Goal: Book appointment/travel/reservation

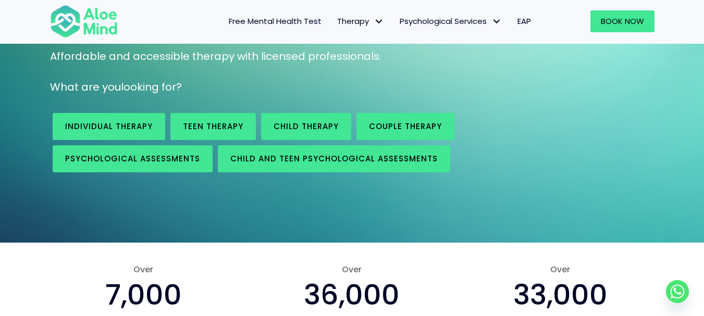
scroll to position [153, 0]
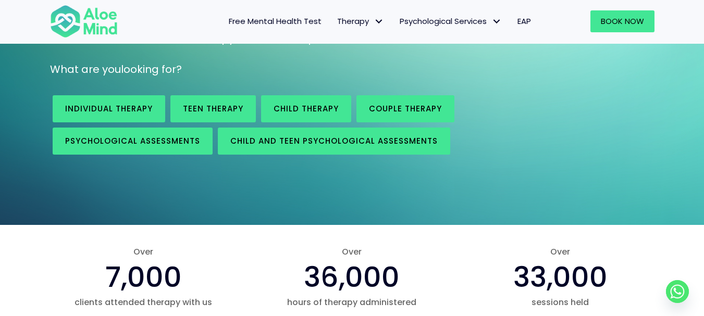
click at [299, 21] on span "Free Mental Health Test" at bounding box center [275, 21] width 93 height 11
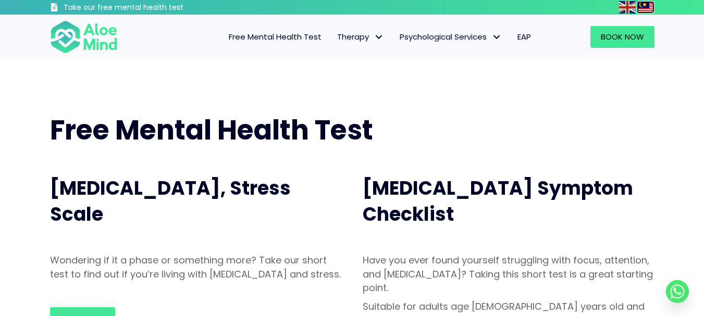
click at [645, 1] on img at bounding box center [645, 7] width 17 height 13
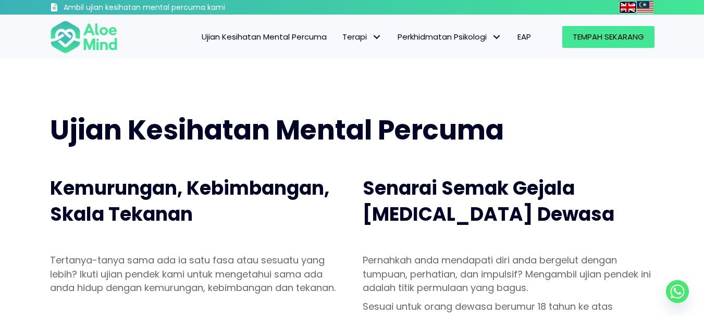
click at [619, 8] on img at bounding box center [627, 7] width 17 height 13
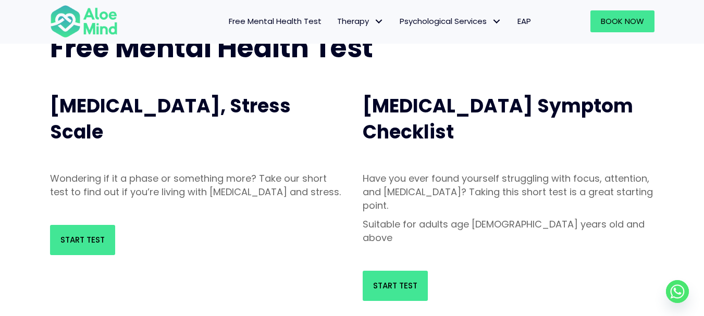
scroll to position [76, 0]
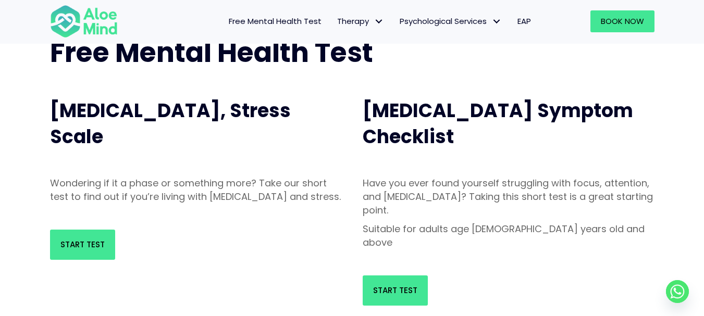
click at [464, 119] on span "Adult ADHD Symptom Checklist" at bounding box center [498, 123] width 270 height 53
click at [424, 112] on span "Adult ADHD Symptom Checklist" at bounding box center [498, 123] width 270 height 53
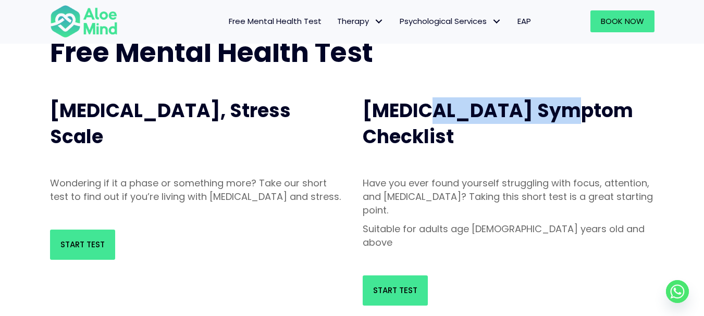
drag, startPoint x: 417, startPoint y: 112, endPoint x: 593, endPoint y: 108, distance: 176.1
click at [593, 108] on h2 "Adult ADHD Symptom Checklist" at bounding box center [509, 124] width 292 height 53
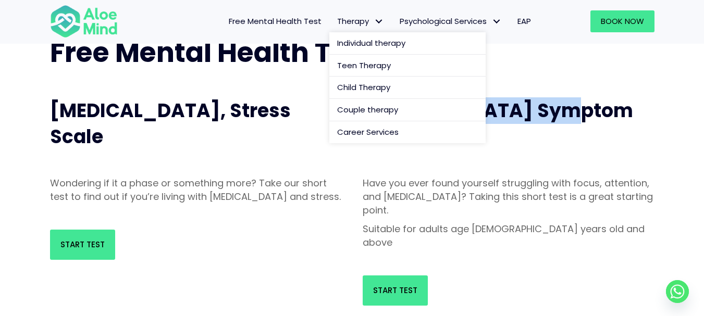
copy span "ADHD Symptom"
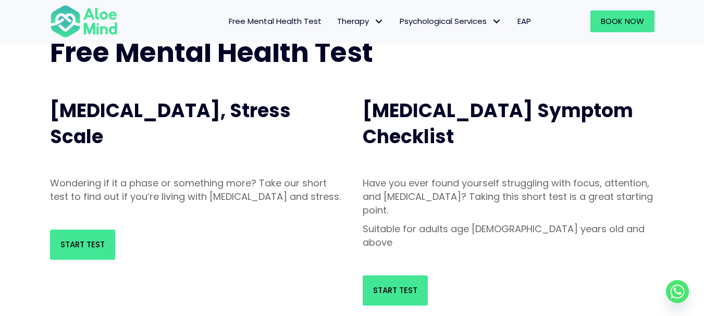
click at [229, 183] on p "Wondering if it a phase or something more? Take our short test to find out if y…" at bounding box center [196, 190] width 292 height 27
click at [101, 249] on link "Start Test" at bounding box center [82, 245] width 65 height 30
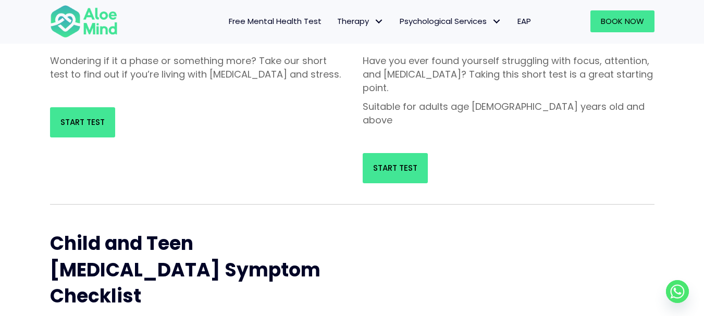
scroll to position [128, 0]
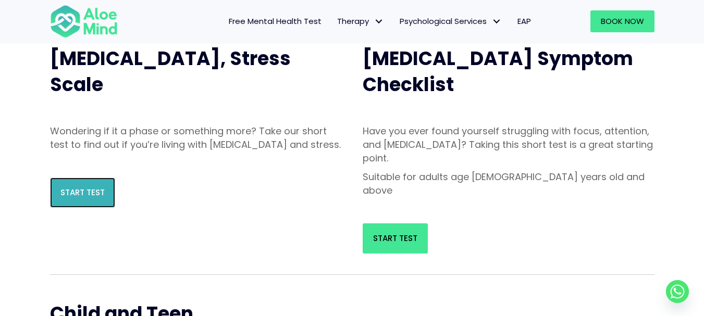
click at [82, 198] on span "Start Test" at bounding box center [82, 192] width 44 height 11
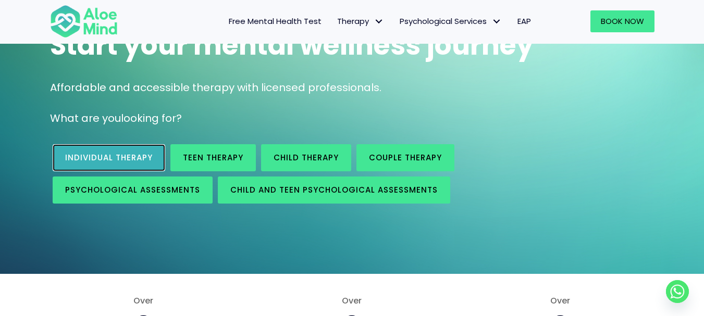
click at [134, 160] on span "Individual therapy" at bounding box center [109, 157] width 88 height 11
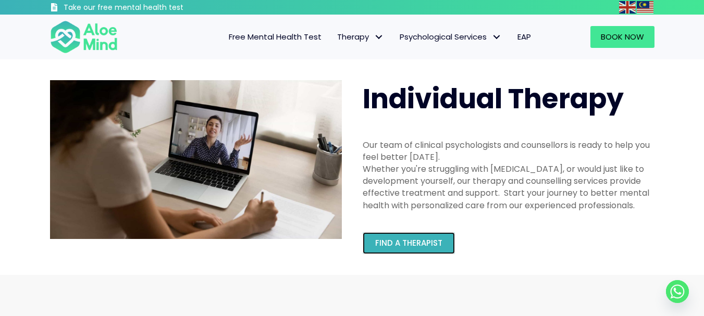
click at [405, 252] on link "Find a therapist" at bounding box center [409, 243] width 92 height 22
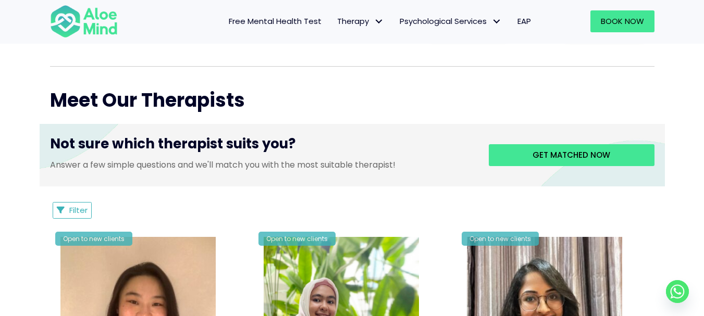
scroll to position [417, 0]
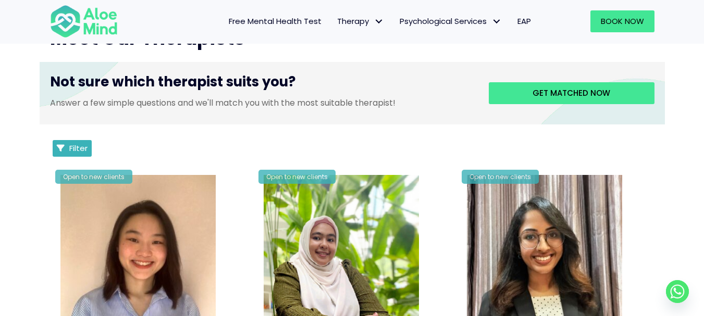
click at [74, 149] on span "Filter" at bounding box center [78, 148] width 18 height 11
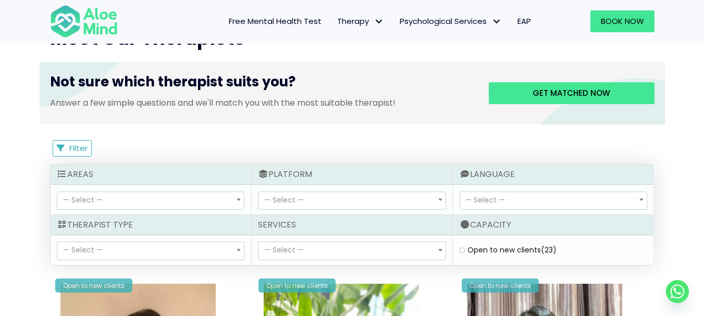
click at [201, 201] on span "— Select —" at bounding box center [150, 201] width 187 height 18
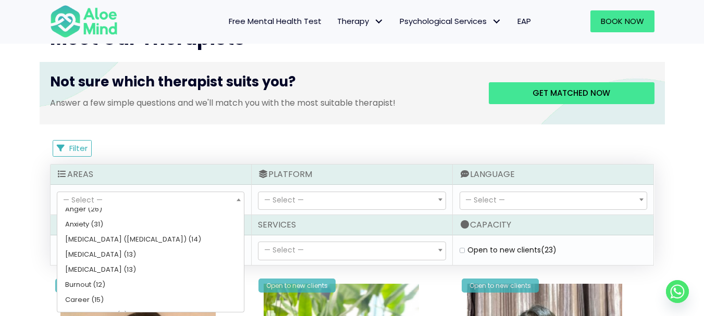
scroll to position [104, 0]
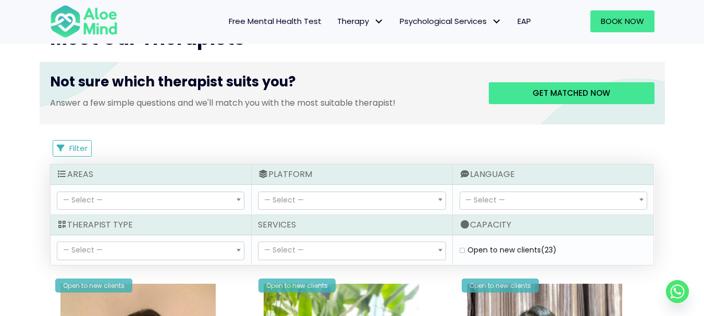
click at [250, 107] on p "Answer a few simple questions and we'll match you with the most suitable therap…" at bounding box center [261, 103] width 423 height 12
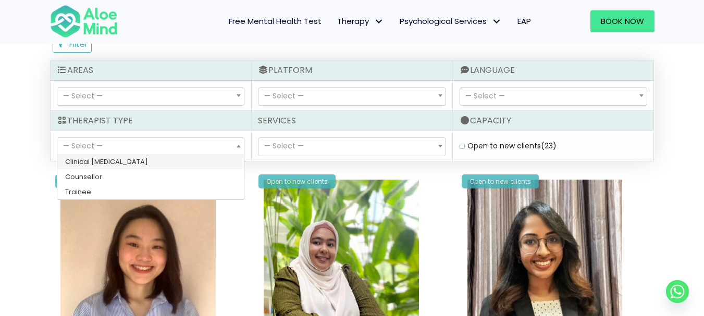
select select "15"
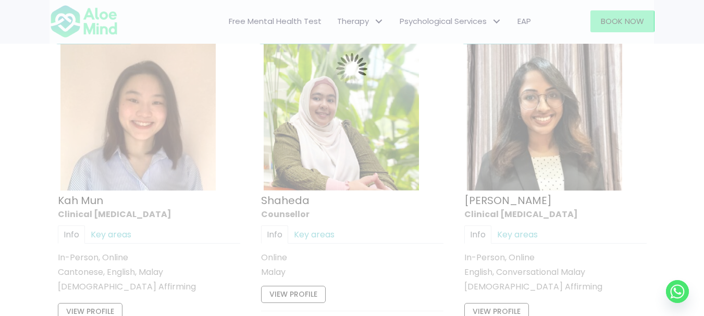
scroll to position [557, 0]
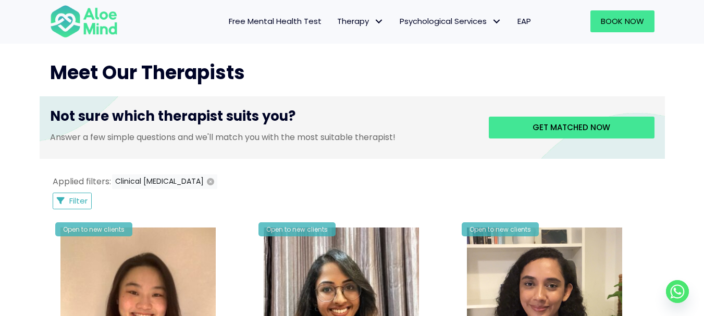
scroll to position [401, 0]
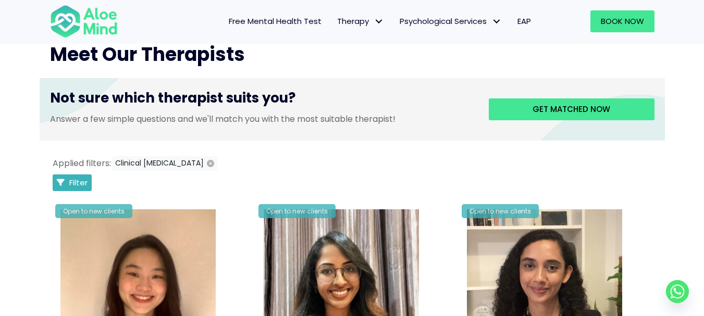
click at [76, 182] on span "Filter" at bounding box center [78, 182] width 18 height 11
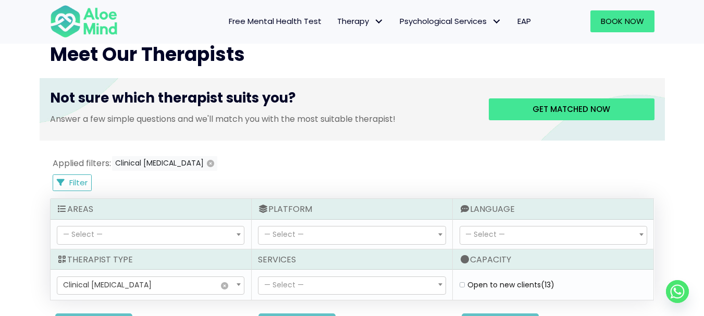
click at [143, 287] on span "× Clinical psychologist" at bounding box center [150, 286] width 187 height 18
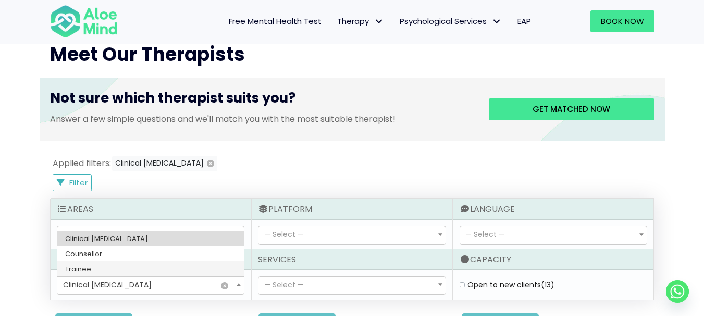
click at [121, 281] on span "Clinical [MEDICAL_DATA]" at bounding box center [107, 285] width 89 height 10
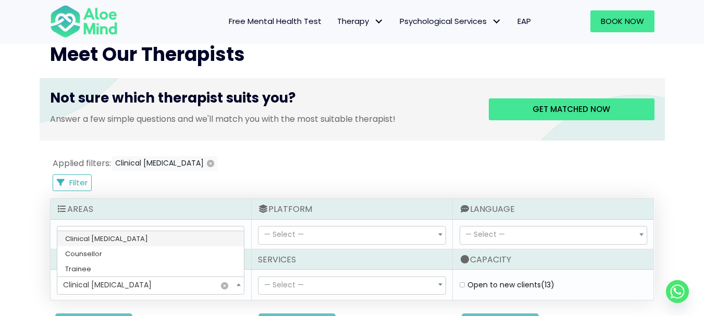
click at [121, 281] on span "Clinical [MEDICAL_DATA]" at bounding box center [107, 285] width 89 height 10
select select
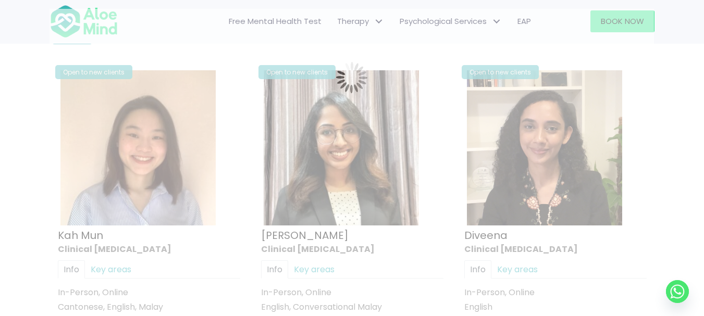
scroll to position [557, 0]
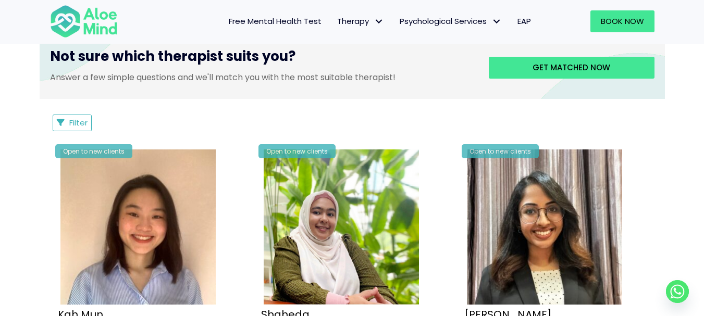
scroll to position [401, 0]
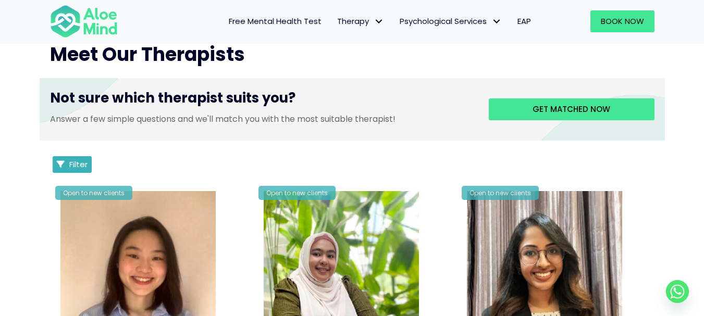
click at [79, 166] on span "Filter" at bounding box center [78, 164] width 18 height 11
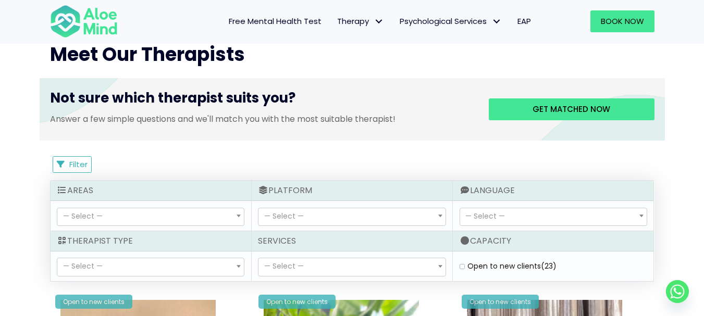
click at [523, 219] on span "— Select —" at bounding box center [553, 217] width 187 height 18
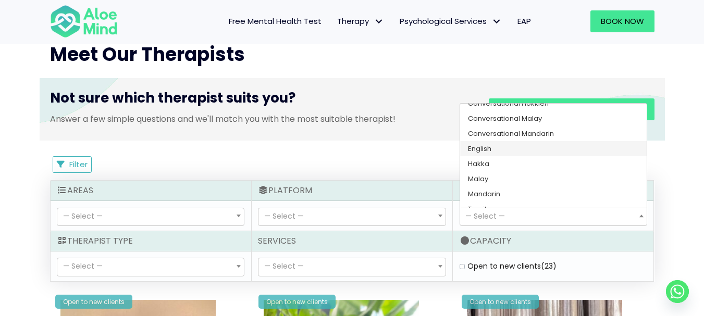
scroll to position [32, 0]
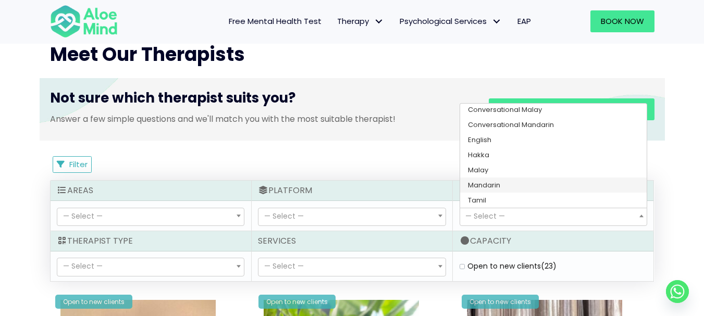
select select "142"
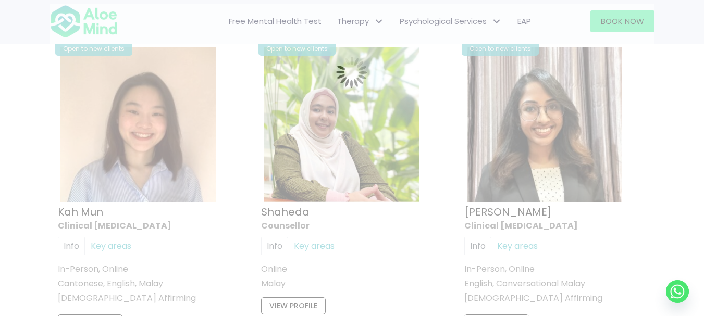
scroll to position [557, 0]
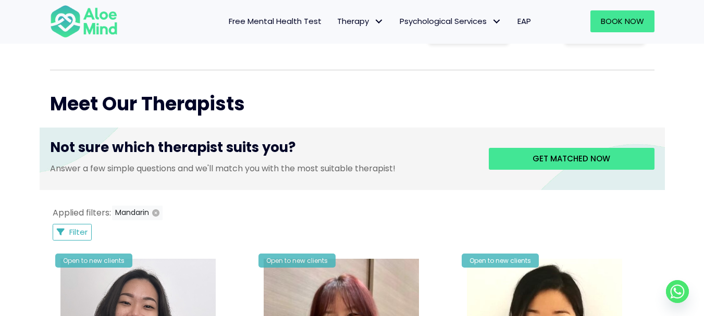
scroll to position [349, 0]
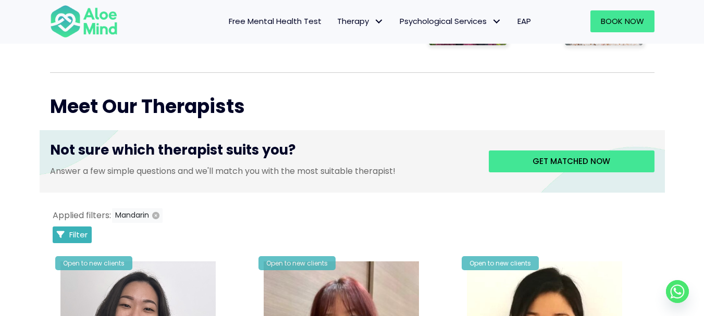
click at [92, 230] on button "Filter" at bounding box center [73, 235] width 40 height 17
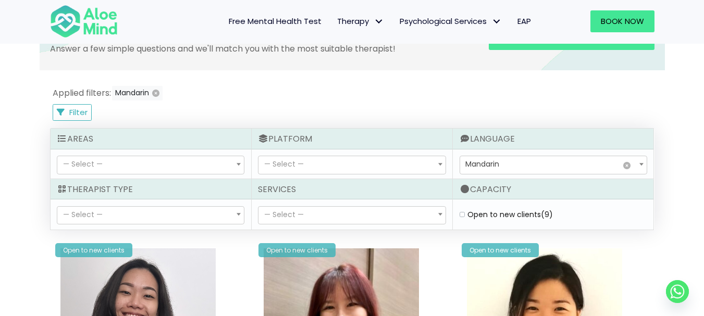
scroll to position [453, 0]
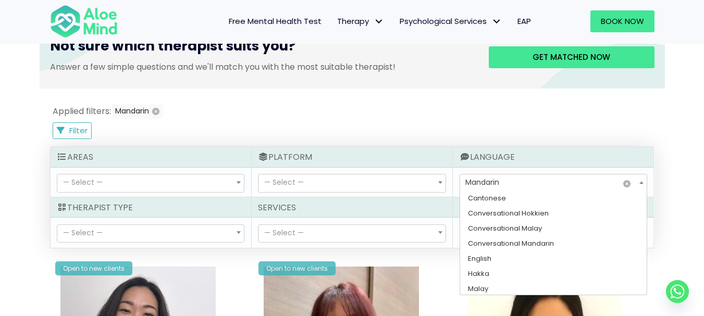
click at [496, 182] on span "Mandarin" at bounding box center [482, 182] width 34 height 10
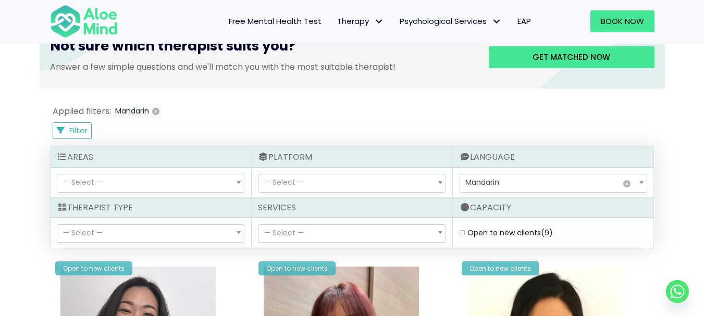
click at [412, 233] on span "— Select —" at bounding box center [351, 234] width 187 height 18
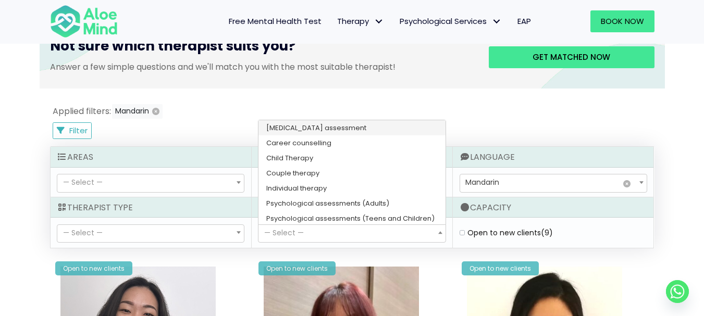
click at [412, 233] on span "— Select —" at bounding box center [351, 234] width 187 height 18
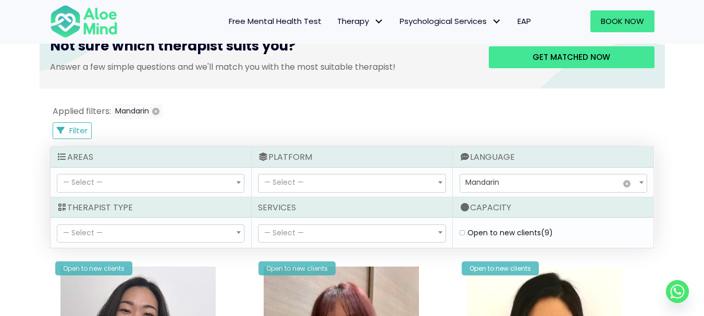
click at [412, 233] on span "— Select —" at bounding box center [351, 234] width 187 height 18
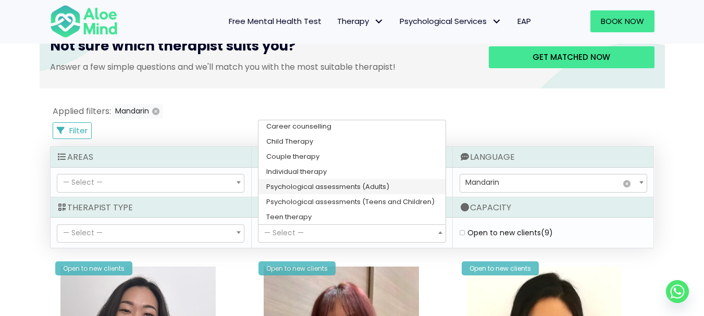
scroll to position [0, 0]
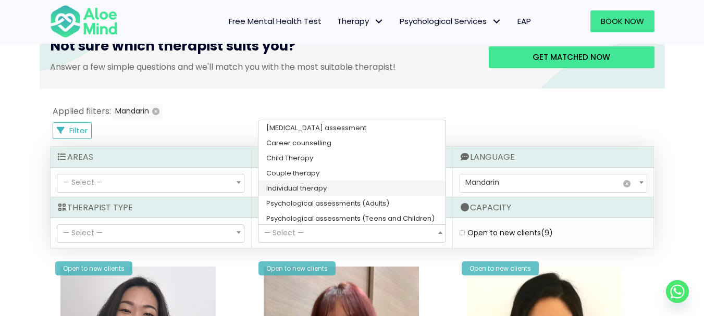
select select "148"
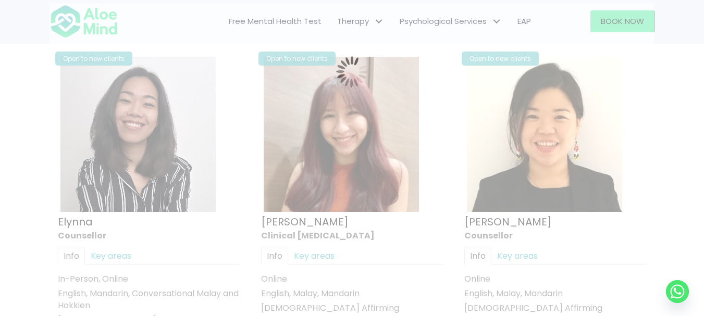
scroll to position [557, 0]
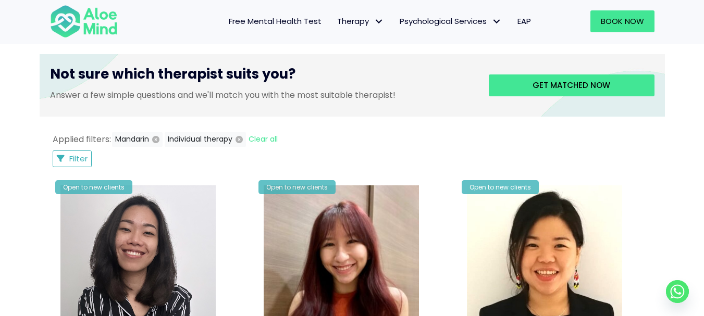
scroll to position [401, 0]
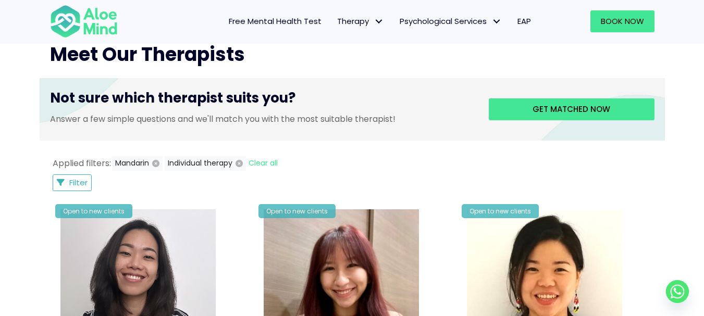
click at [76, 174] on div "Applied filters: Mandarin Individual therapy Clear all Filter Filter Sort by: N…" at bounding box center [352, 173] width 604 height 35
click at [78, 185] on span "Filter" at bounding box center [78, 182] width 18 height 11
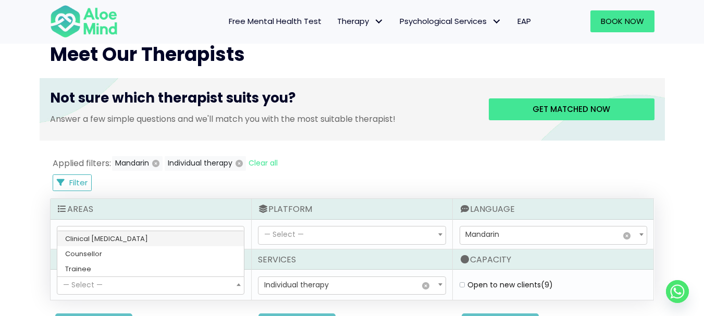
click at [129, 281] on span "— Select —" at bounding box center [150, 286] width 187 height 18
click at [129, 282] on span "— Select —" at bounding box center [150, 286] width 187 height 18
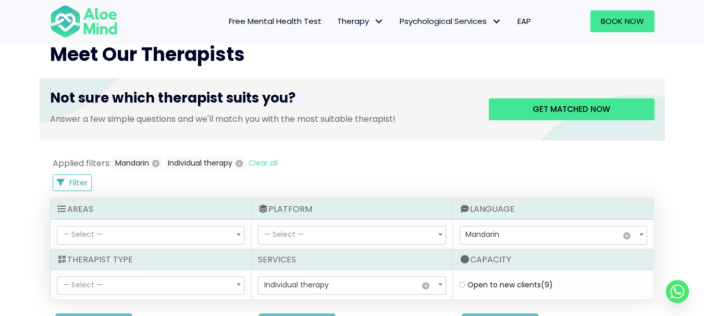
click at [363, 240] on span "— Select —" at bounding box center [351, 236] width 187 height 18
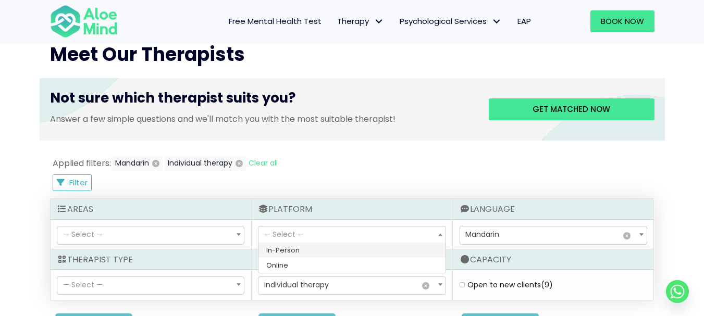
select select "71"
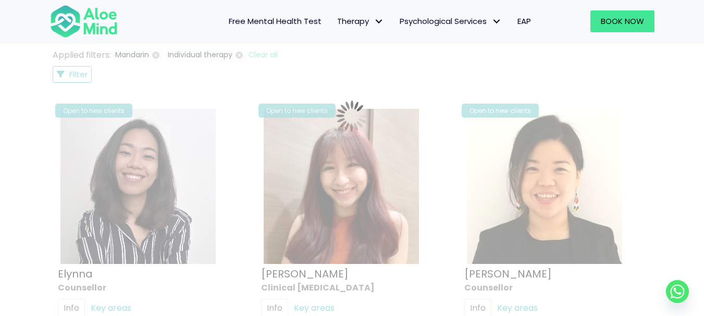
scroll to position [557, 0]
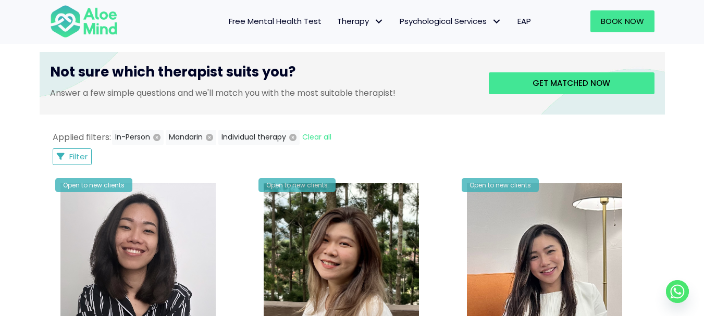
scroll to position [401, 0]
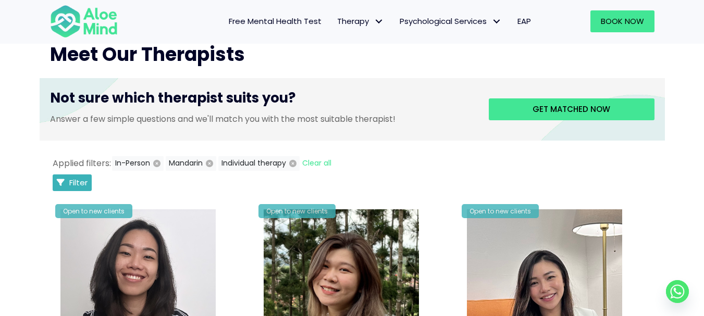
click at [78, 182] on span "Filter" at bounding box center [78, 182] width 18 height 11
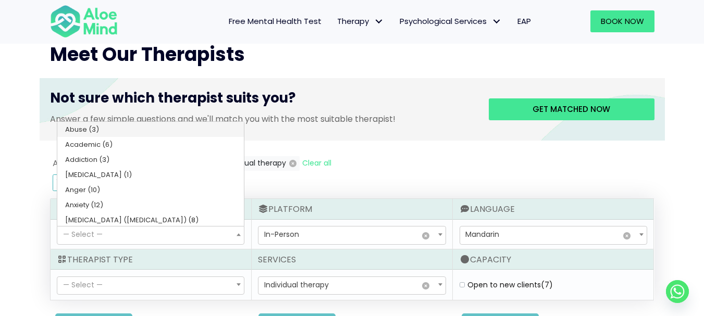
click at [154, 231] on span "— Select —" at bounding box center [150, 236] width 187 height 18
select select "46"
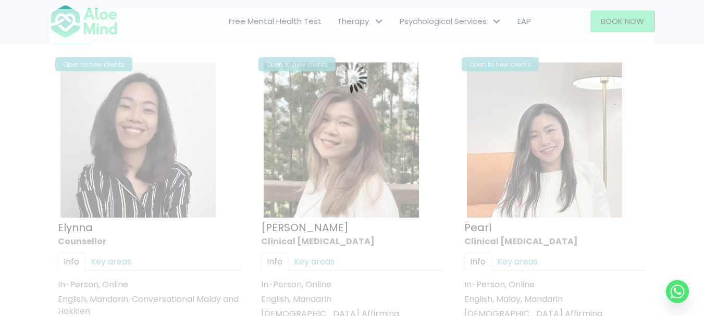
scroll to position [557, 0]
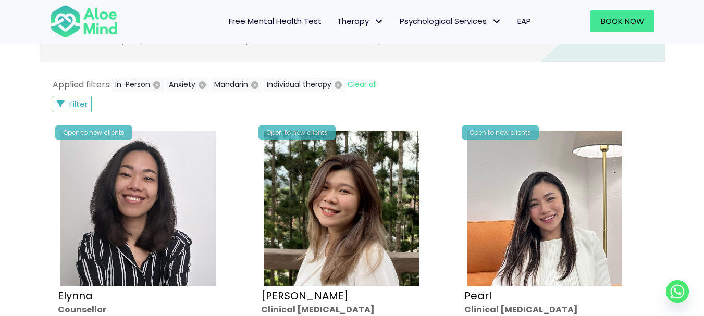
scroll to position [453, 0]
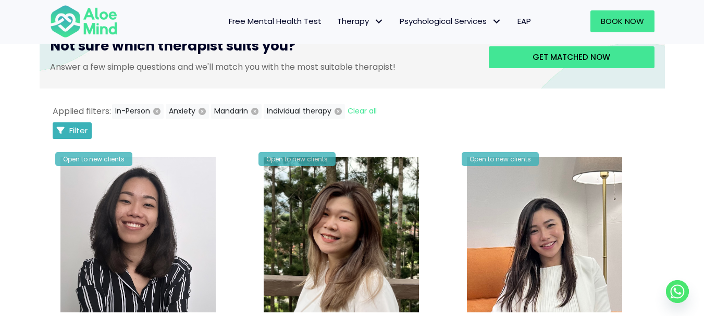
click at [89, 132] on button "Filter" at bounding box center [73, 130] width 40 height 17
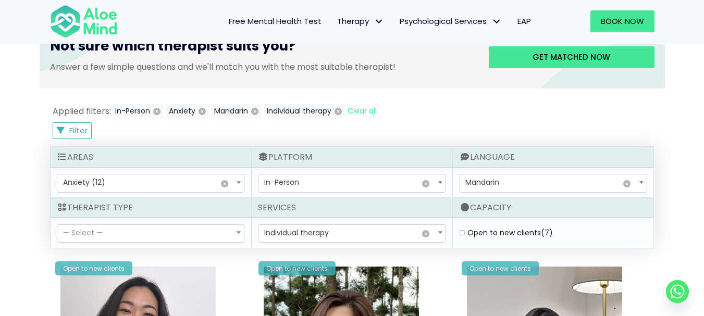
click at [105, 180] on span "× Anxiety (12)" at bounding box center [150, 184] width 187 height 18
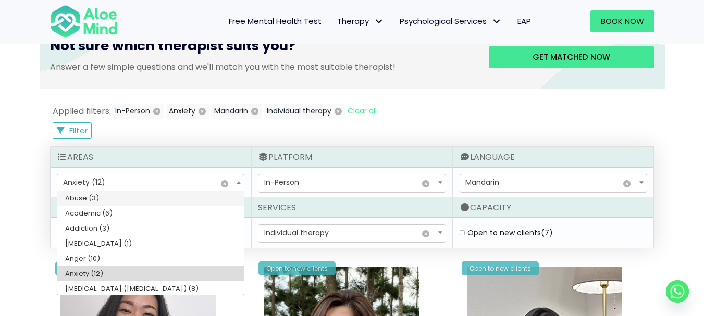
drag, startPoint x: 244, startPoint y: 206, endPoint x: 243, endPoint y: 219, distance: 13.6
click at [243, 219] on ul "Abuse (3) Academic (6) Addiction (3) adhd (1) Anger (10) Anxiety (12) Attention…" at bounding box center [150, 243] width 187 height 104
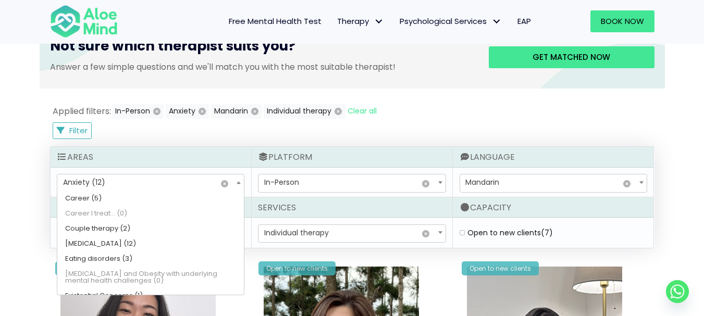
scroll to position [185, 0]
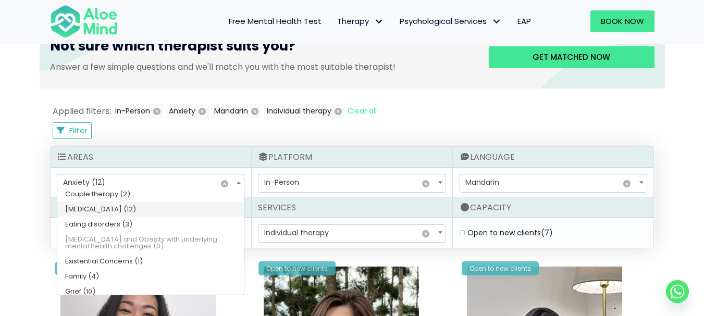
select select "45"
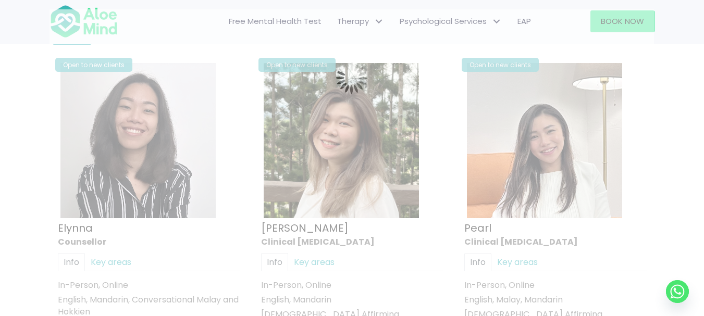
scroll to position [557, 0]
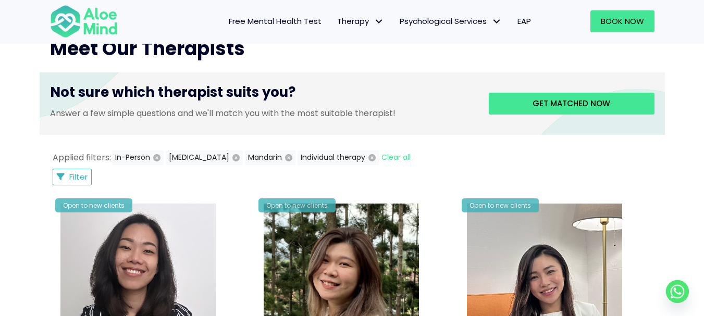
scroll to position [401, 0]
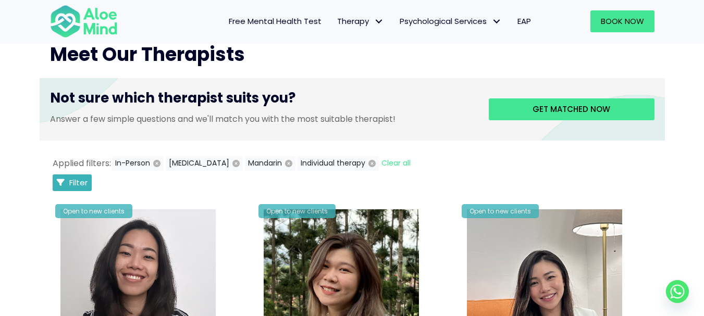
click at [83, 181] on span "Filter" at bounding box center [78, 182] width 18 height 11
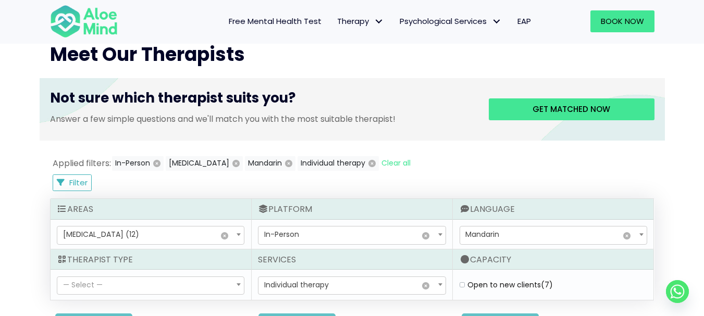
click at [119, 227] on span "× Depression (12)" at bounding box center [150, 236] width 187 height 18
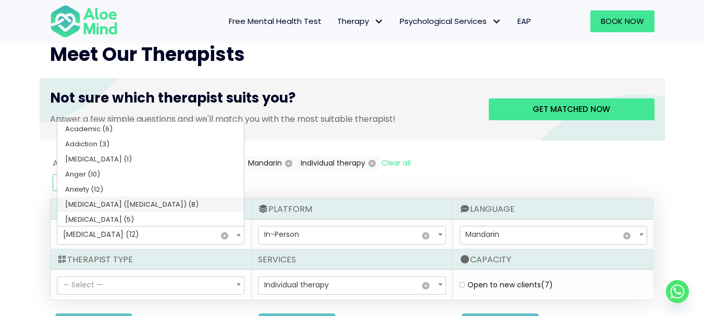
scroll to position [0, 0]
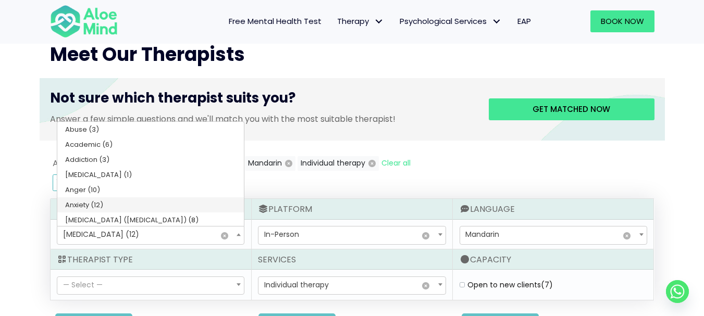
select select "46"
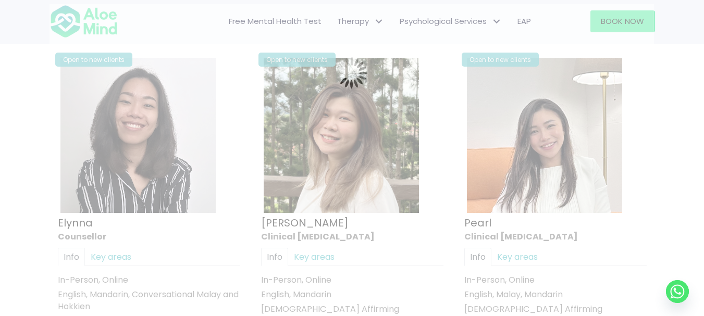
scroll to position [557, 0]
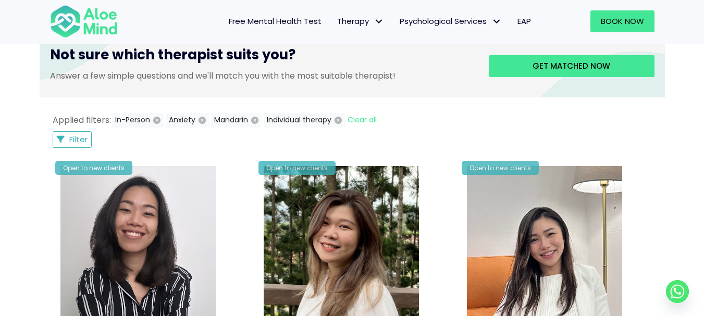
scroll to position [402, 0]
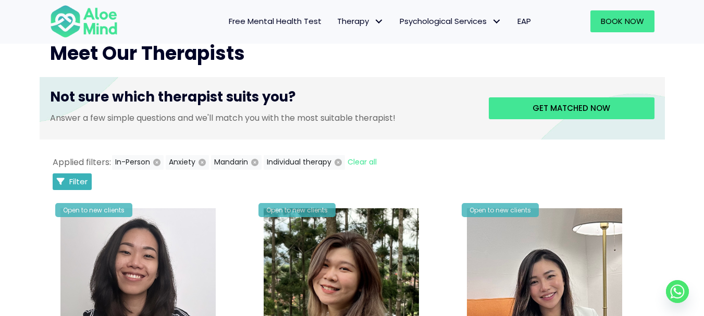
click at [71, 178] on span "Filter" at bounding box center [78, 181] width 18 height 11
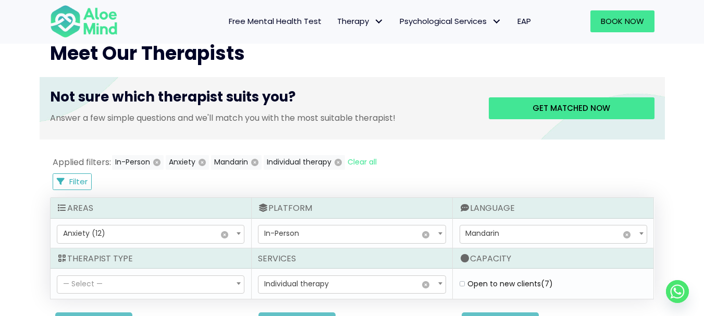
click at [193, 286] on span "— Select —" at bounding box center [150, 285] width 187 height 18
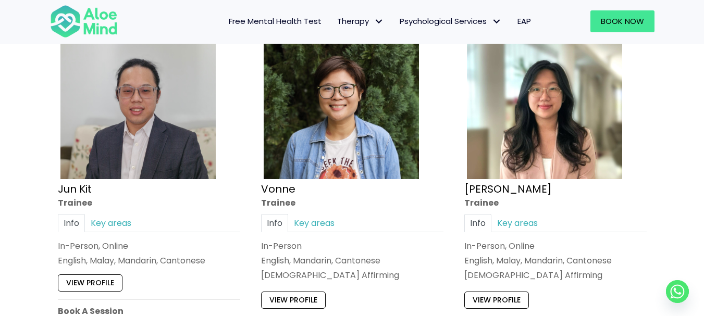
scroll to position [1885, 0]
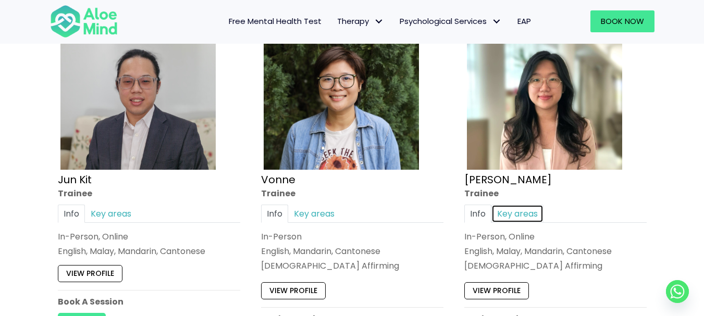
click at [519, 214] on link "Key areas" at bounding box center [517, 214] width 52 height 18
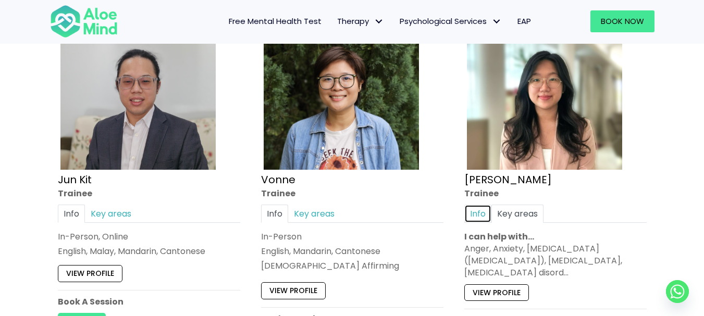
click at [482, 212] on link "Info" at bounding box center [477, 214] width 27 height 18
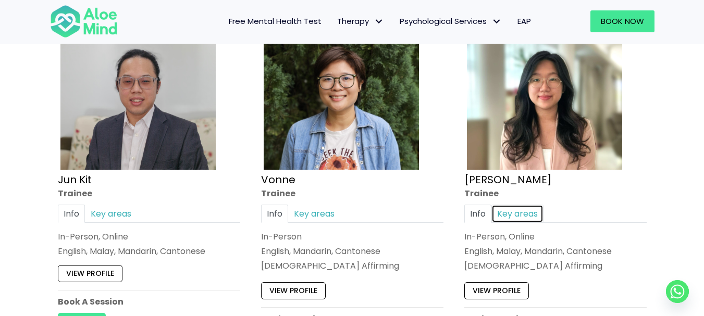
click at [505, 212] on link "Key areas" at bounding box center [517, 214] width 52 height 18
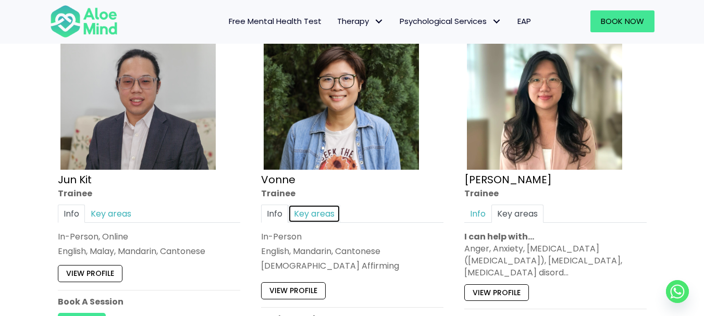
click at [305, 210] on link "Key areas" at bounding box center [314, 214] width 52 height 18
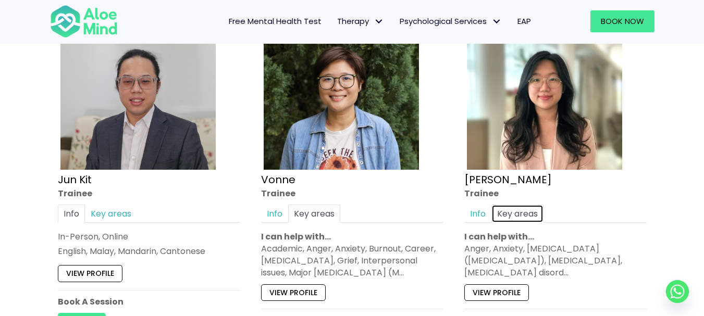
click at [532, 207] on link "Key areas" at bounding box center [517, 214] width 52 height 18
click at [488, 211] on link "Info" at bounding box center [477, 214] width 27 height 18
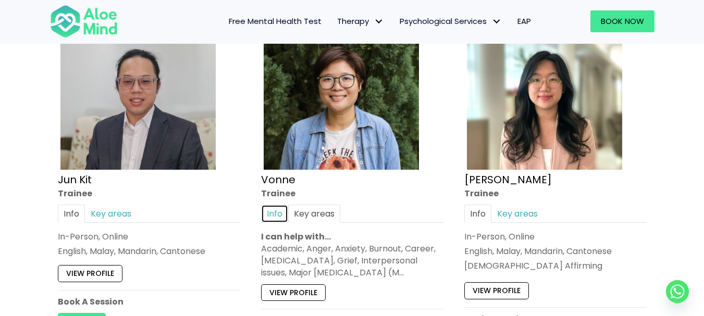
click at [272, 218] on link "Info" at bounding box center [274, 214] width 27 height 18
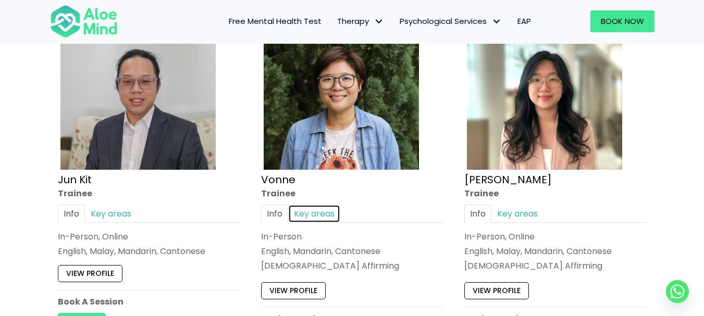
click at [311, 216] on link "Key areas" at bounding box center [314, 214] width 52 height 18
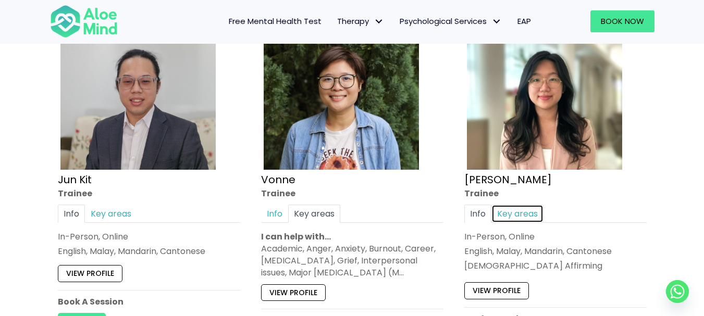
click at [538, 210] on link "Key areas" at bounding box center [517, 214] width 52 height 18
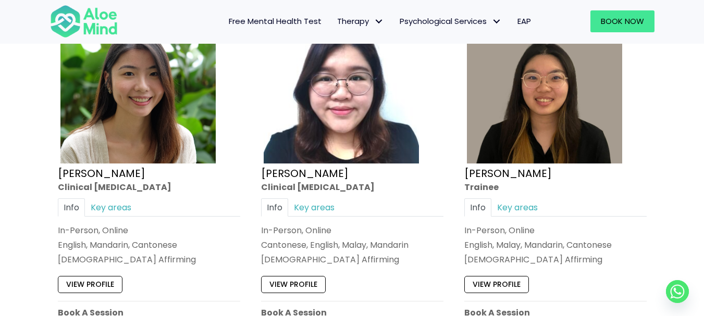
scroll to position [1103, 0]
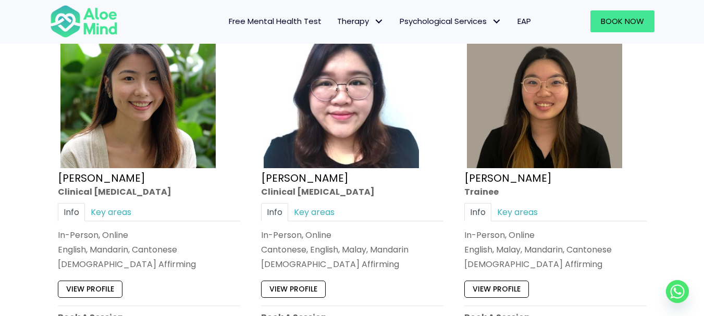
click at [659, 177] on div "Applied filters: In-Person Anxiety Mandarin Individual therapy Clear all Filter…" at bounding box center [352, 313] width 625 height 1749
click at [526, 216] on link "Key areas" at bounding box center [517, 212] width 52 height 18
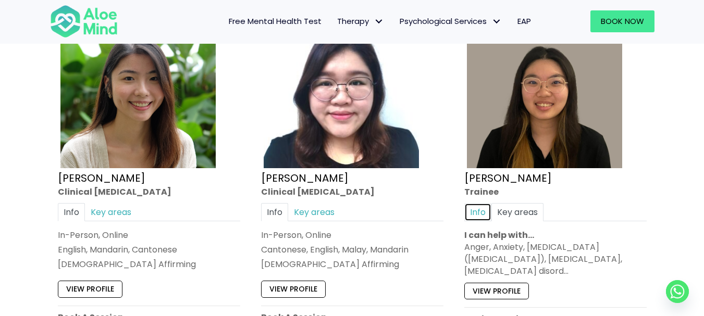
click at [479, 214] on link "Info" at bounding box center [477, 212] width 27 height 18
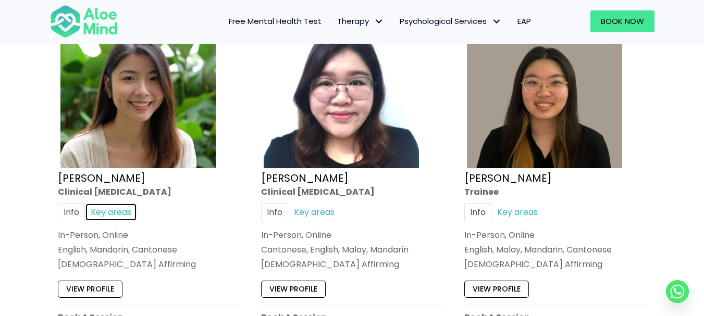
click at [98, 216] on link "Key areas" at bounding box center [111, 212] width 52 height 18
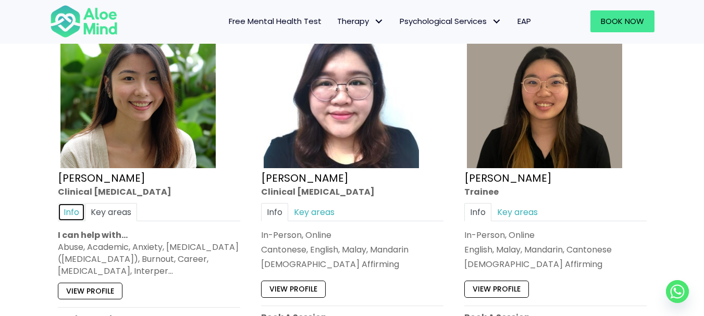
click at [73, 209] on link "Info" at bounding box center [71, 212] width 27 height 18
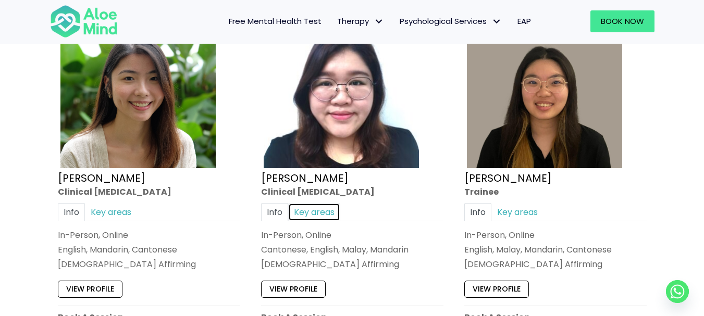
click at [322, 216] on link "Key areas" at bounding box center [314, 212] width 52 height 18
click at [301, 216] on link "Key areas" at bounding box center [314, 212] width 52 height 18
click at [301, 209] on link "Key areas" at bounding box center [314, 212] width 52 height 18
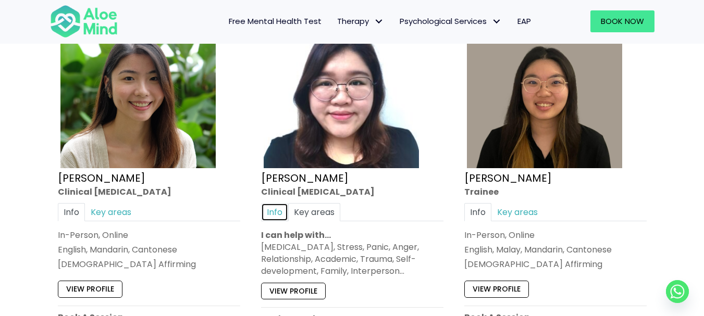
click at [273, 209] on link "Info" at bounding box center [274, 212] width 27 height 18
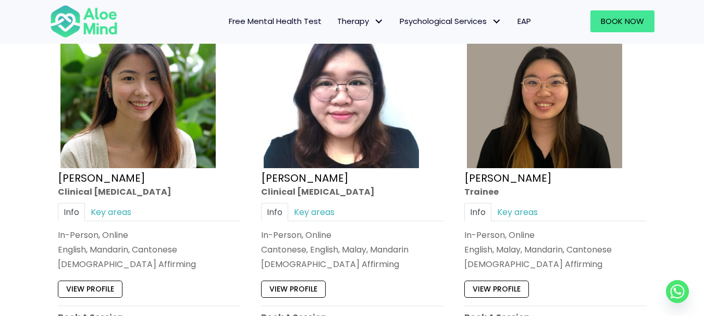
drag, startPoint x: 701, startPoint y: 144, endPoint x: 701, endPoint y: 137, distance: 6.8
click at [701, 137] on div "Book a session Search Therapy with Licensed Professionals Discover professional…" at bounding box center [352, 87] width 704 height 2264
click at [512, 289] on link "View profile" at bounding box center [496, 289] width 65 height 17
click at [102, 286] on link "View profile" at bounding box center [90, 289] width 65 height 17
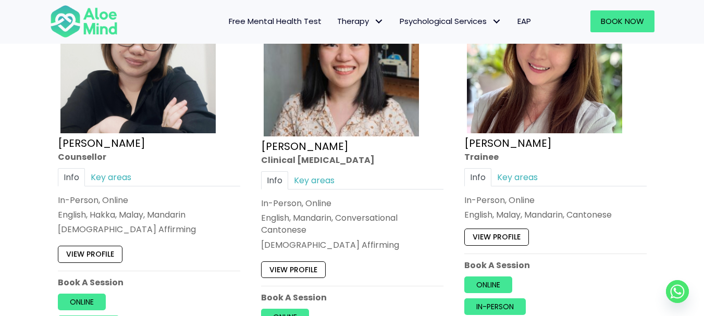
scroll to position [1527, 0]
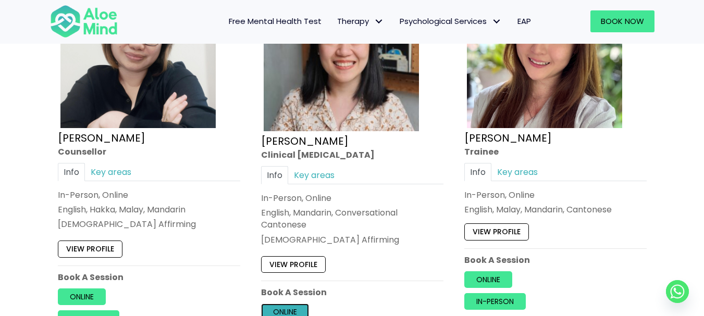
click at [289, 309] on link "Online" at bounding box center [285, 312] width 48 height 17
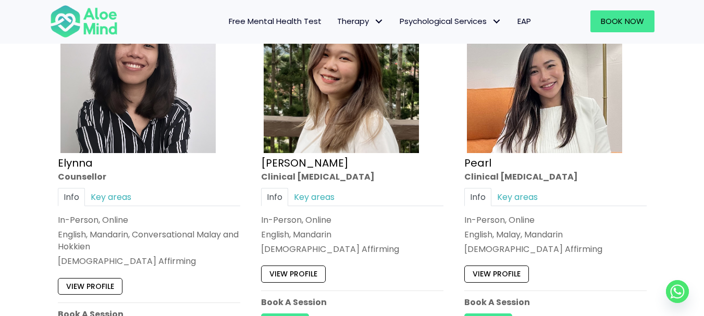
scroll to position [774, 0]
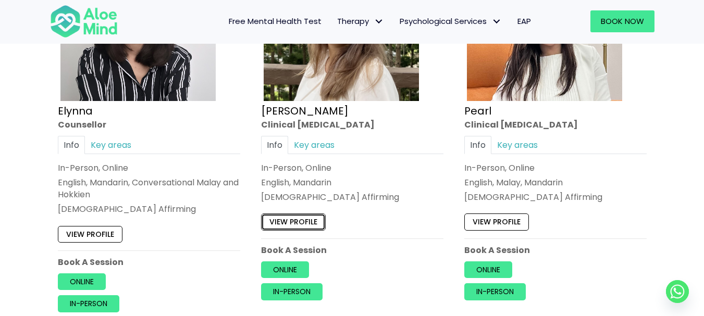
click at [298, 219] on link "View profile" at bounding box center [293, 222] width 65 height 17
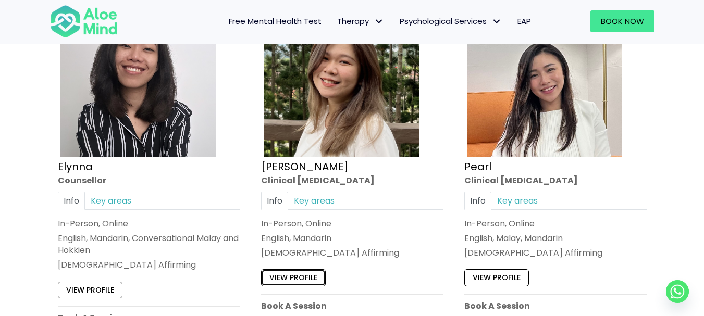
scroll to position [617, 0]
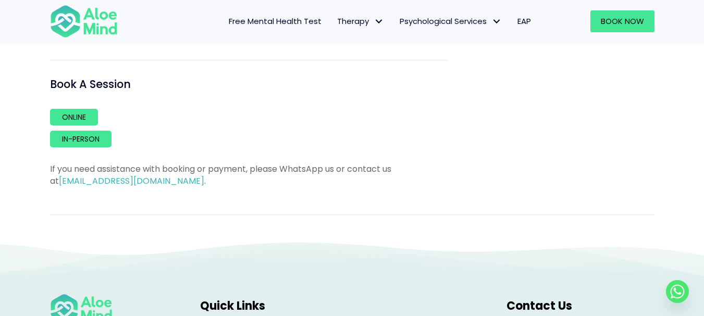
scroll to position [729, 0]
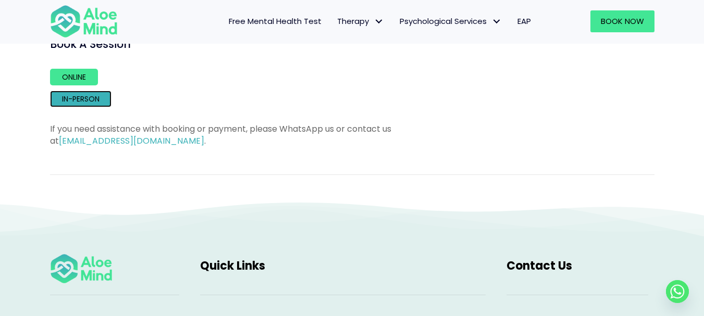
click at [95, 91] on link "In-person" at bounding box center [80, 99] width 61 height 17
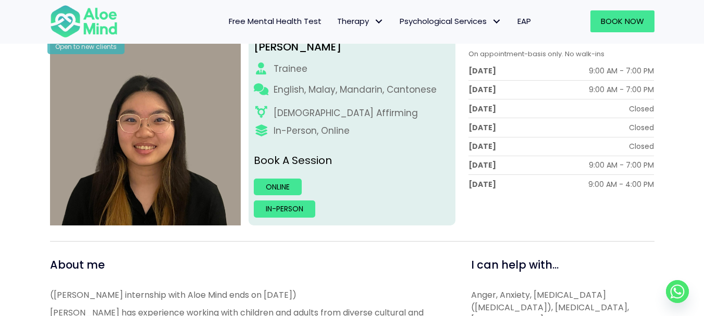
scroll to position [156, 0]
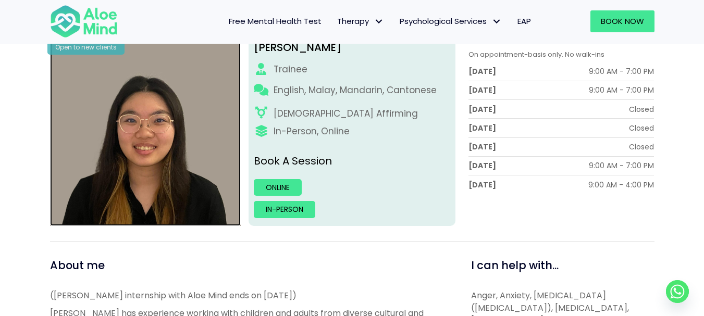
click at [144, 156] on img at bounding box center [145, 130] width 191 height 191
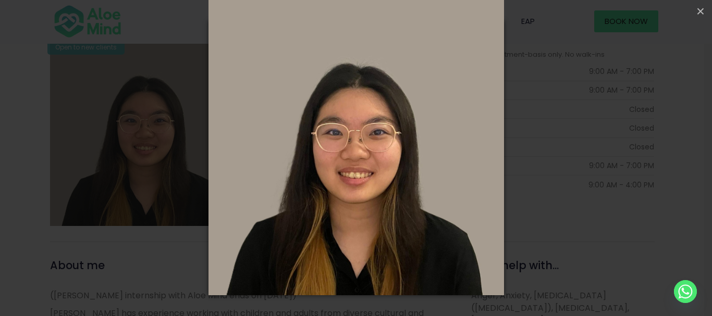
click at [144, 156] on div "Loading..." at bounding box center [356, 158] width 712 height 316
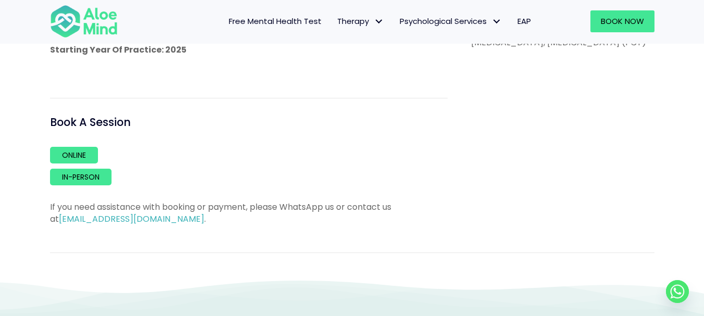
scroll to position [677, 0]
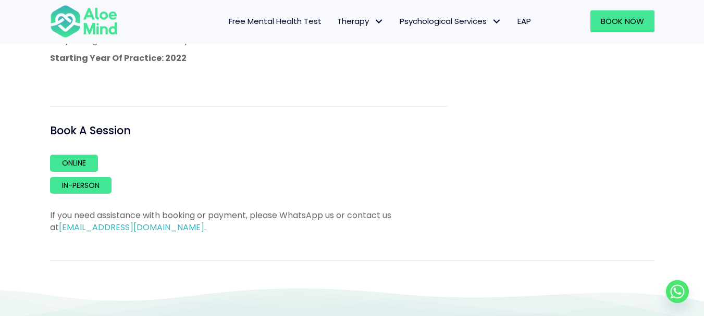
scroll to position [834, 0]
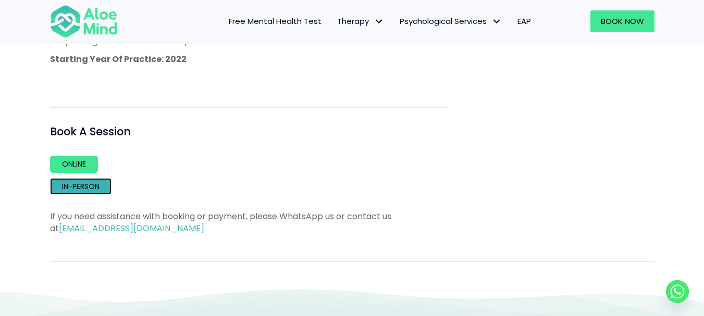
click at [70, 195] on link "In-person" at bounding box center [80, 186] width 61 height 17
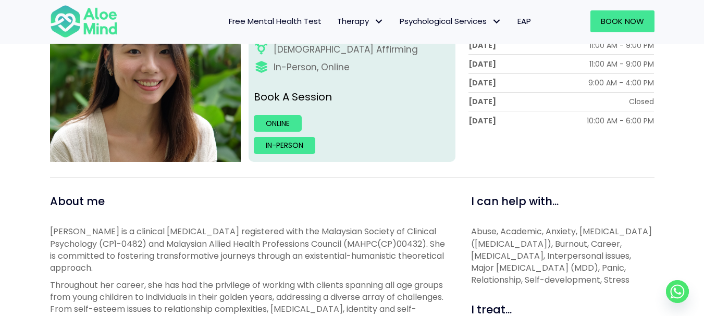
scroll to position [208, 0]
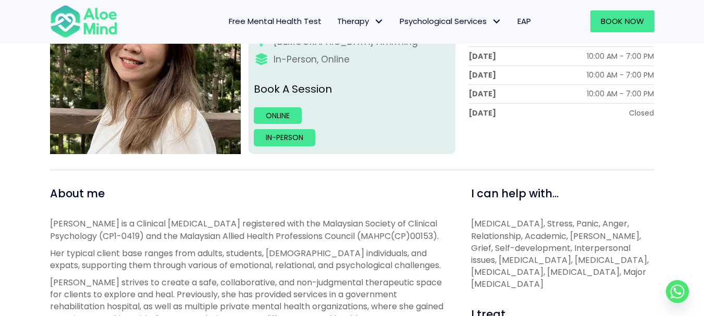
scroll to position [261, 0]
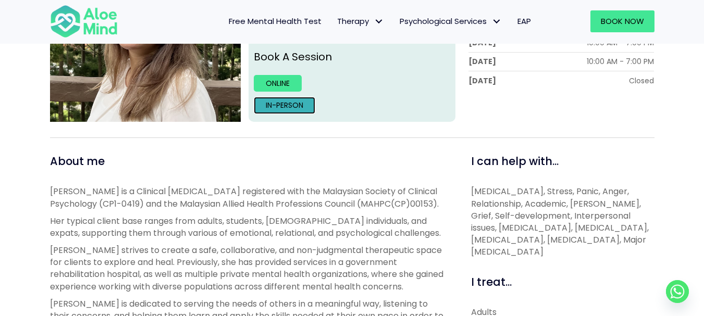
click at [304, 109] on link "In-person" at bounding box center [284, 105] width 61 height 17
